Goal: Task Accomplishment & Management: Manage account settings

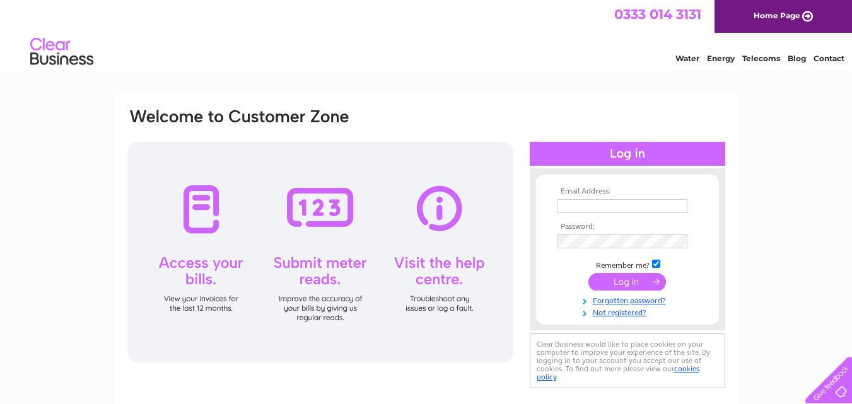
click at [613, 202] on input "text" at bounding box center [622, 206] width 130 height 14
type input "f"
type input "Fraser@macintyres.co.uk"
click at [620, 284] on input "submit" at bounding box center [627, 283] width 78 height 18
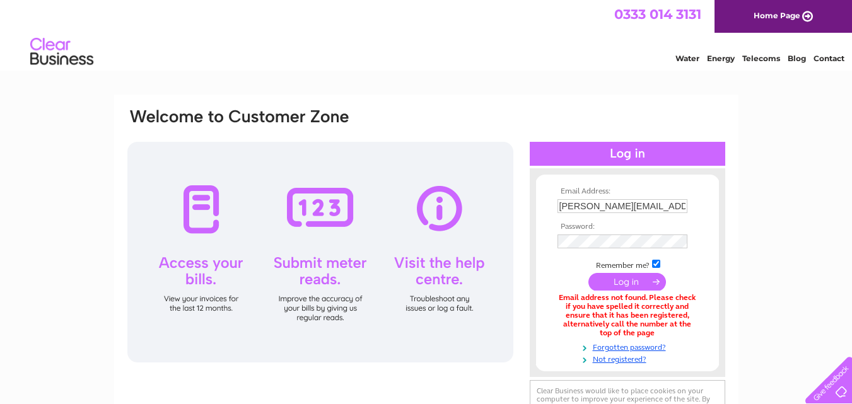
click at [564, 207] on input "[PERSON_NAME][EMAIL_ADDRESS][DOMAIN_NAME]" at bounding box center [622, 206] width 130 height 14
click at [647, 208] on input "fraser@macintyres.co.uk" at bounding box center [622, 206] width 131 height 15
type input "fraser@macintyres.me.uk"
click at [625, 286] on input "submit" at bounding box center [627, 283] width 78 height 18
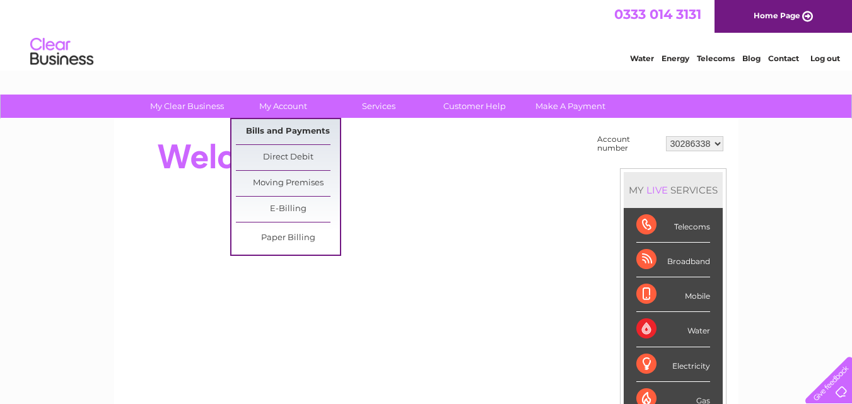
click at [284, 133] on link "Bills and Payments" at bounding box center [288, 131] width 104 height 25
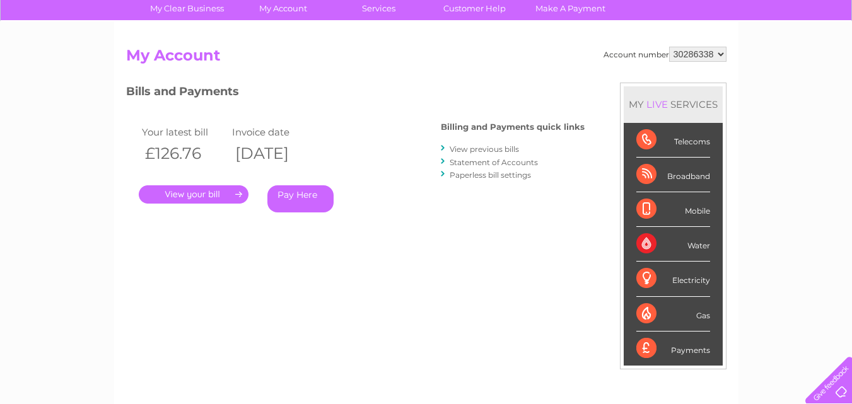
scroll to position [63, 0]
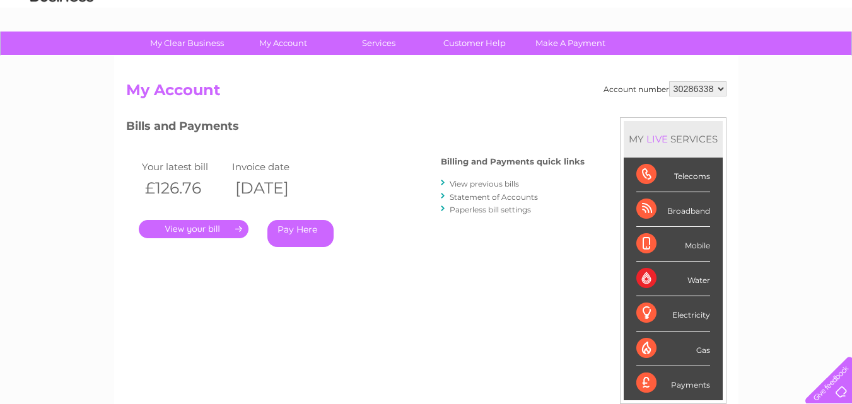
click at [498, 195] on link "Statement of Accounts" at bounding box center [494, 196] width 88 height 9
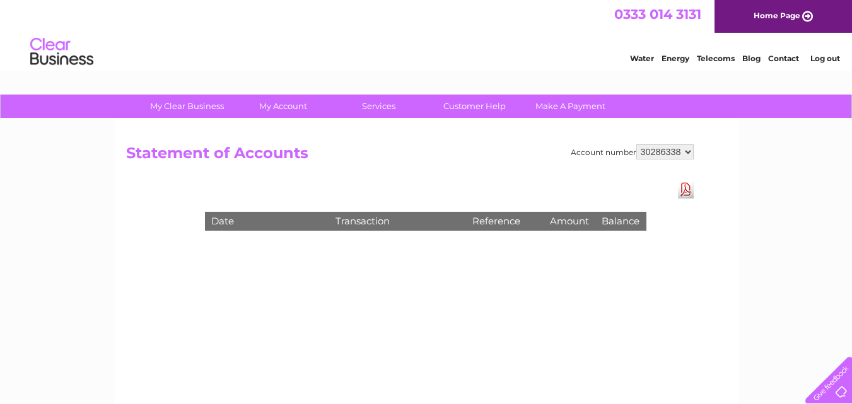
click at [686, 192] on link "Download Pdf" at bounding box center [686, 189] width 16 height 18
click at [687, 153] on select "30286338" at bounding box center [664, 151] width 57 height 15
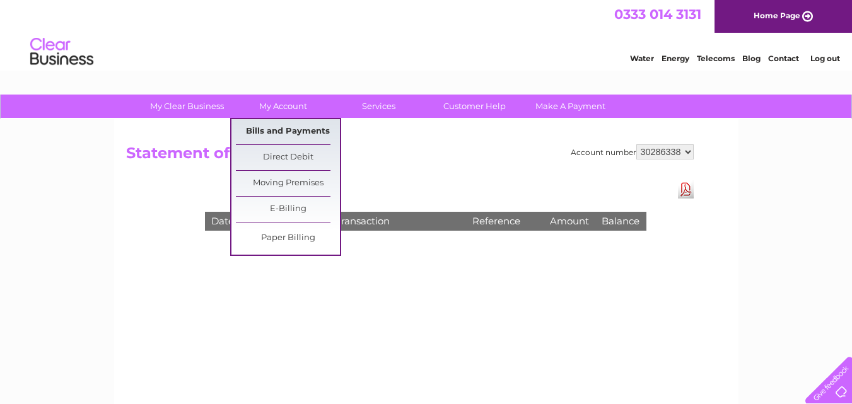
click at [305, 130] on link "Bills and Payments" at bounding box center [288, 131] width 104 height 25
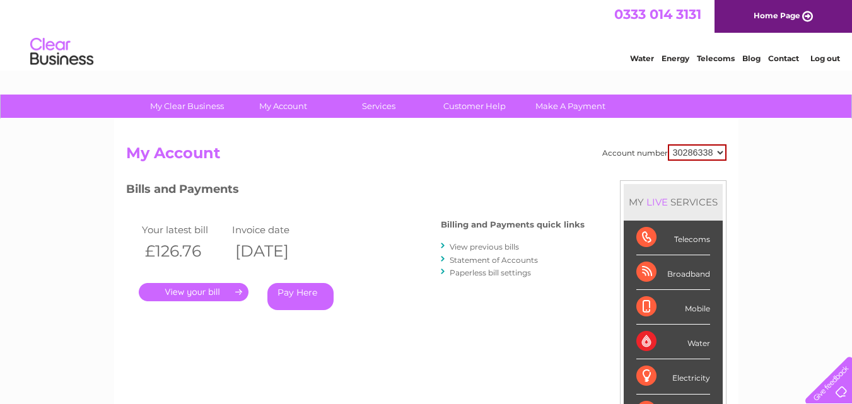
click at [185, 296] on link "." at bounding box center [194, 292] width 110 height 18
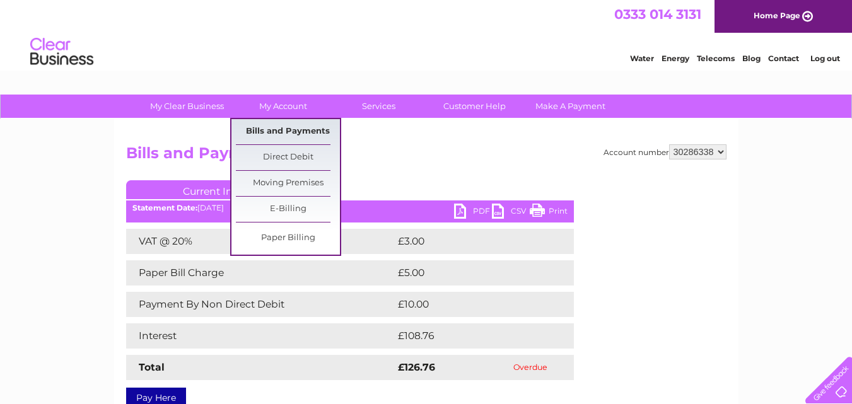
click at [294, 127] on link "Bills and Payments" at bounding box center [288, 131] width 104 height 25
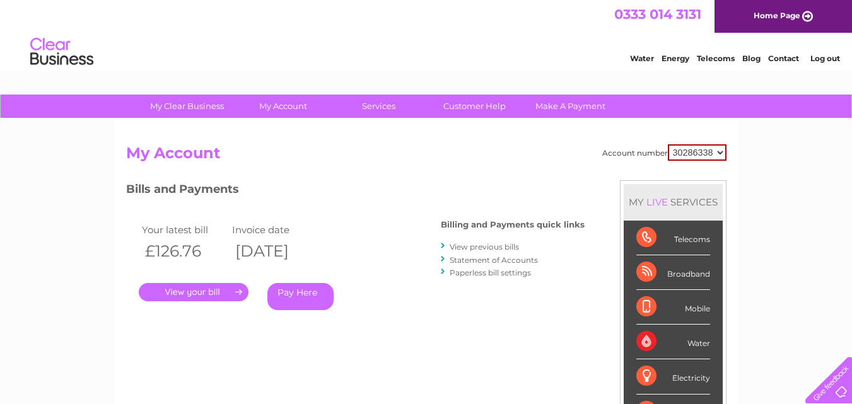
click at [443, 246] on div at bounding box center [444, 246] width 6 height 12
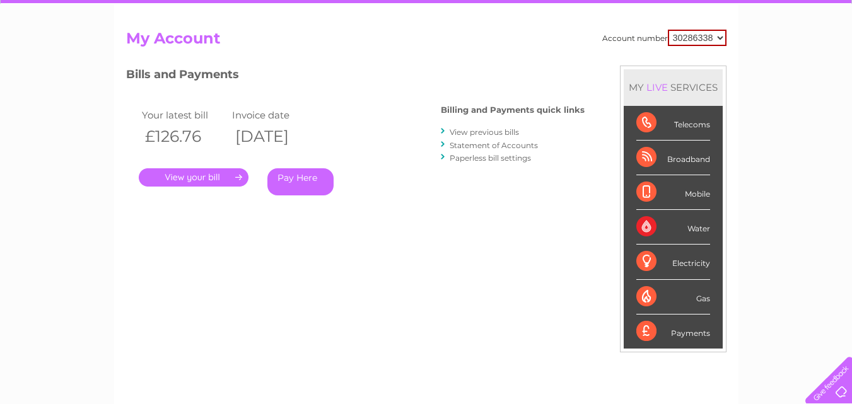
scroll to position [105, 0]
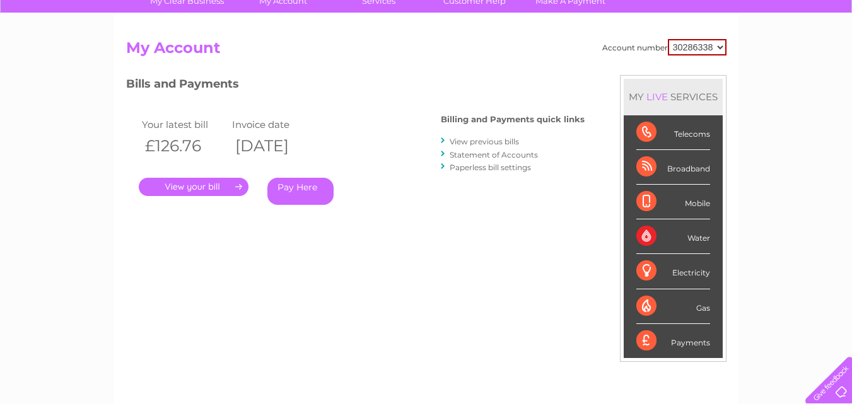
click at [695, 342] on div "Payments" at bounding box center [673, 341] width 74 height 34
click at [652, 342] on div "Payments" at bounding box center [673, 341] width 74 height 34
click at [646, 235] on div "Water" at bounding box center [673, 236] width 74 height 35
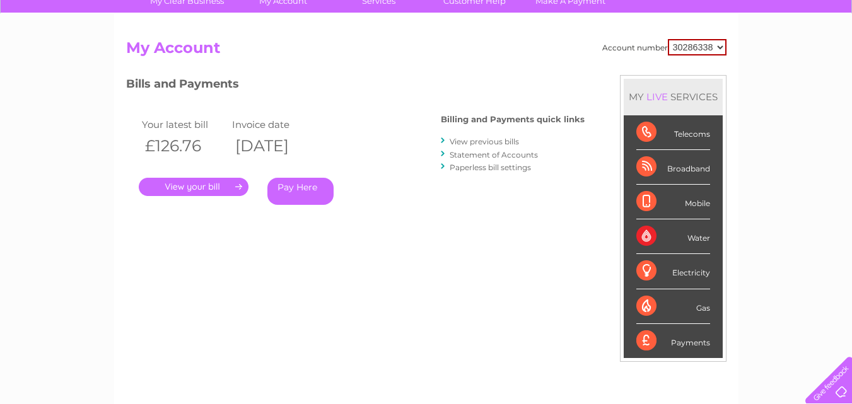
click at [646, 235] on div "Water" at bounding box center [673, 236] width 74 height 35
click at [488, 154] on link "Statement of Accounts" at bounding box center [494, 154] width 88 height 9
click at [445, 153] on div at bounding box center [444, 154] width 6 height 12
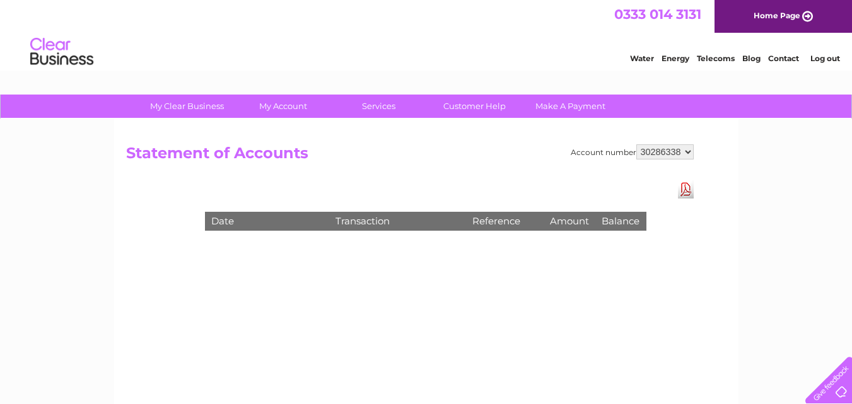
click at [441, 153] on h2 "Statement of Accounts" at bounding box center [409, 156] width 567 height 24
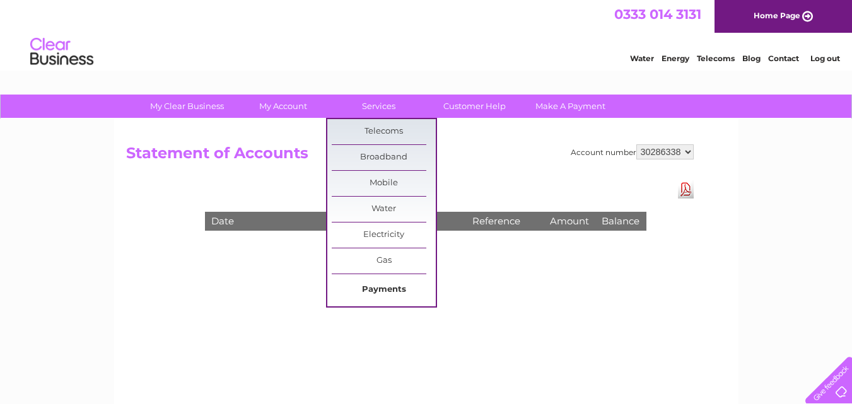
click at [385, 289] on link "Payments" at bounding box center [384, 289] width 104 height 25
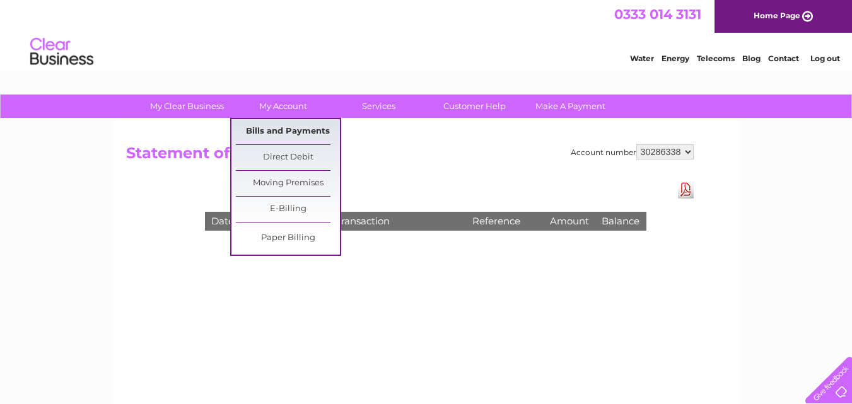
click at [286, 125] on link "Bills and Payments" at bounding box center [288, 131] width 104 height 25
click at [286, 132] on link "Bills and Payments" at bounding box center [288, 131] width 104 height 25
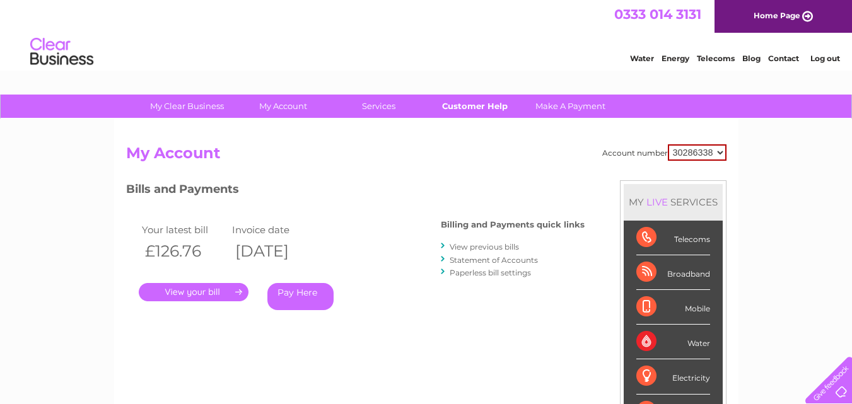
click at [480, 106] on link "Customer Help" at bounding box center [474, 106] width 104 height 23
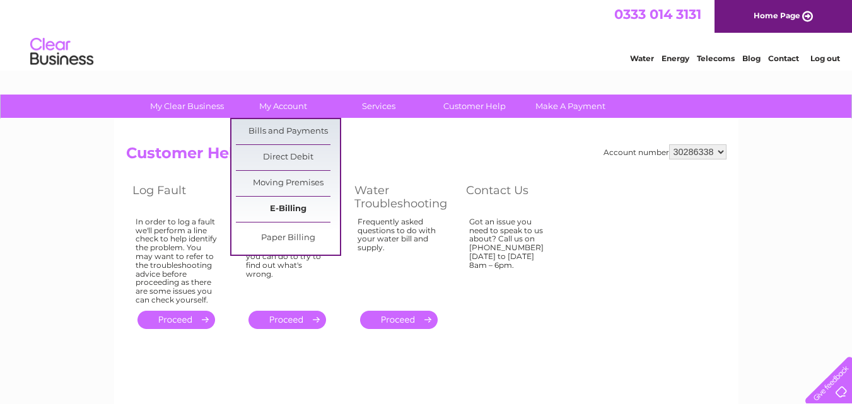
click at [274, 211] on link "E-Billing" at bounding box center [288, 209] width 104 height 25
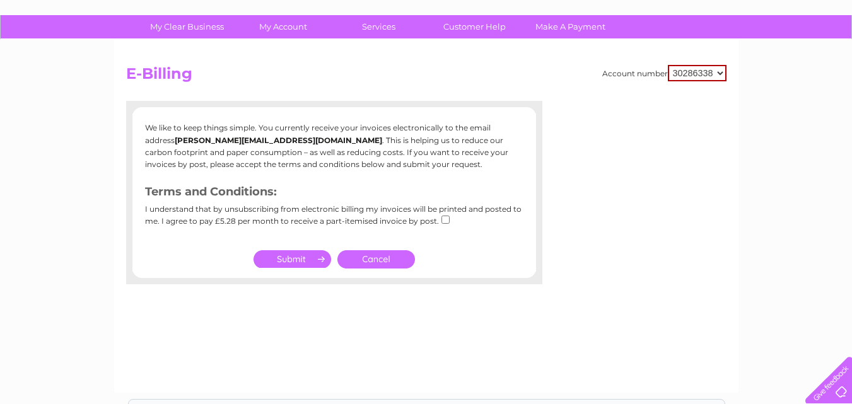
scroll to position [63, 0]
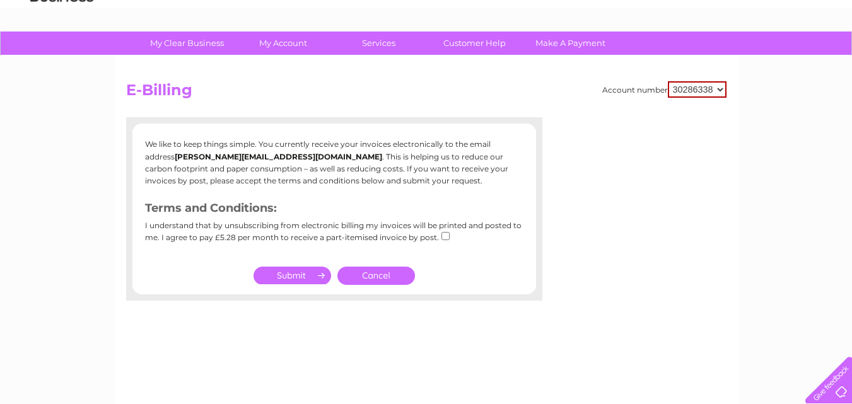
click at [378, 277] on link "Cancel" at bounding box center [376, 276] width 78 height 18
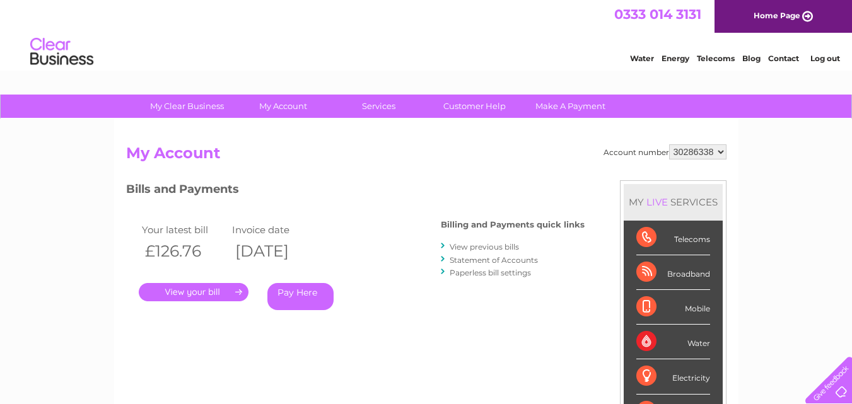
click at [441, 246] on div "Bills and Payments Billing and Payments quick links View previous bills Stateme…" at bounding box center [355, 254] width 458 height 148
click at [445, 259] on div at bounding box center [444, 259] width 6 height 12
click at [472, 259] on link "Statement of Accounts" at bounding box center [494, 259] width 88 height 9
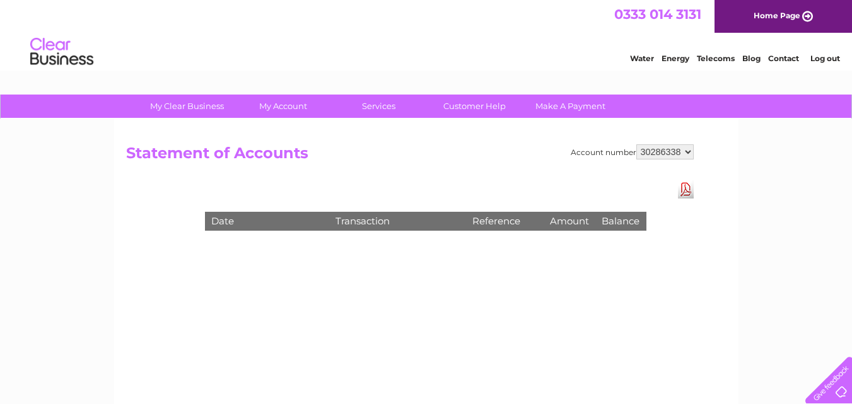
click at [490, 108] on link "Customer Help" at bounding box center [474, 106] width 104 height 23
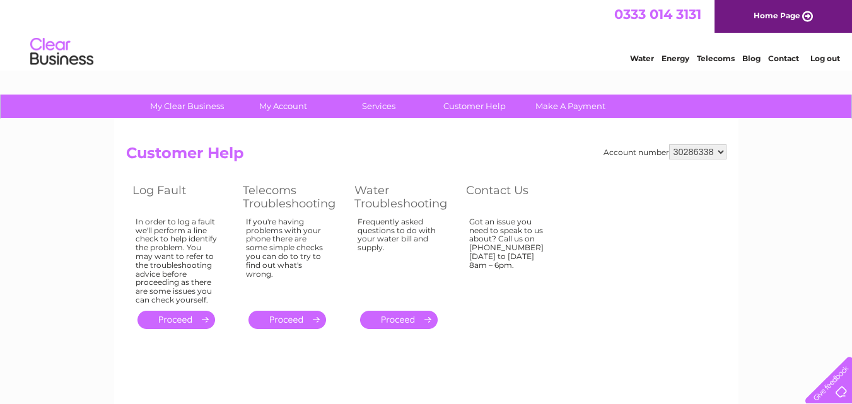
click at [846, 392] on div at bounding box center [826, 378] width 52 height 52
click at [838, 296] on div "My Clear Business Login Details My Details My Preferences Link Account My Accou…" at bounding box center [426, 391] width 852 height 593
